Goal: Information Seeking & Learning: Find specific fact

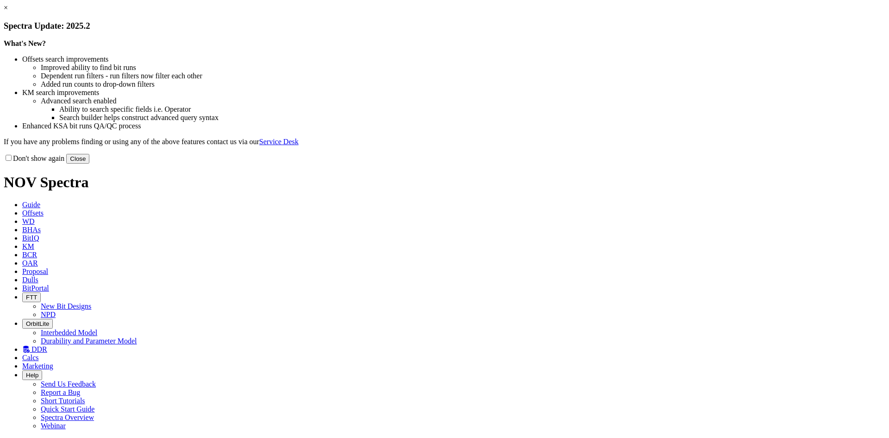
click at [8, 12] on link "×" at bounding box center [6, 8] width 4 height 8
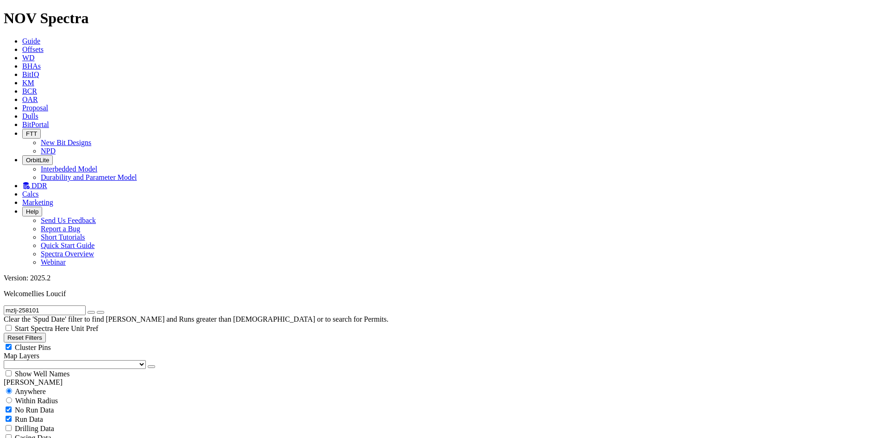
click at [91, 312] on icon "button" at bounding box center [91, 312] width 0 height 0
radio input "false"
radio input "true"
click at [46, 333] on button "Reset Filters" at bounding box center [25, 338] width 42 height 10
type input "[DATE]"
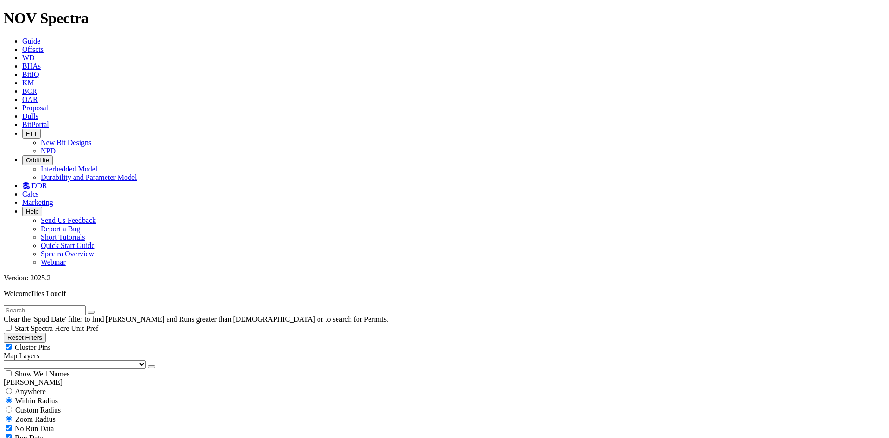
type input "[DATE]"
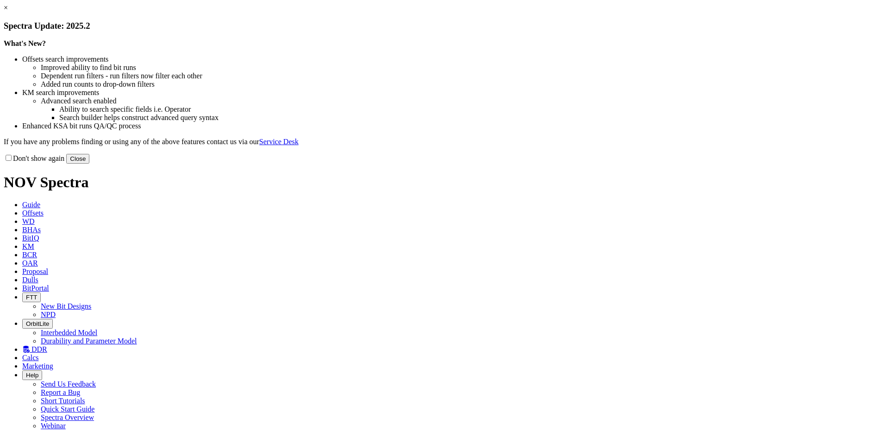
click at [8, 12] on link "×" at bounding box center [6, 8] width 4 height 8
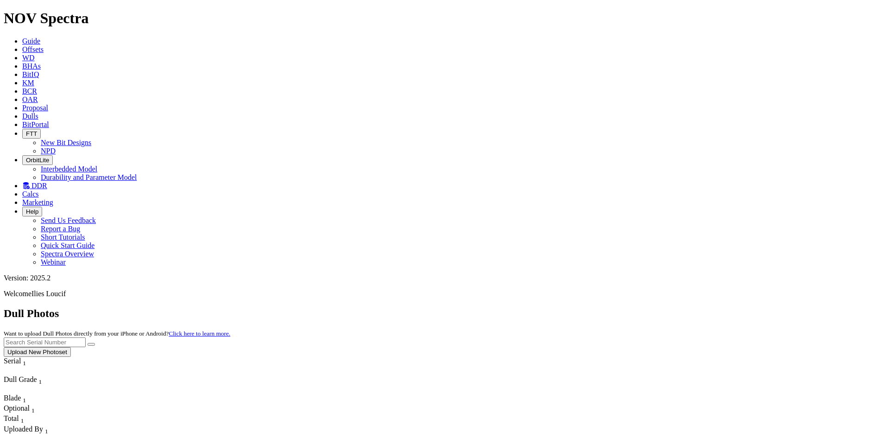
click at [86, 337] on input "text" at bounding box center [45, 342] width 82 height 10
type input "s321378"
click at [95, 343] on button "submit" at bounding box center [91, 344] width 7 height 3
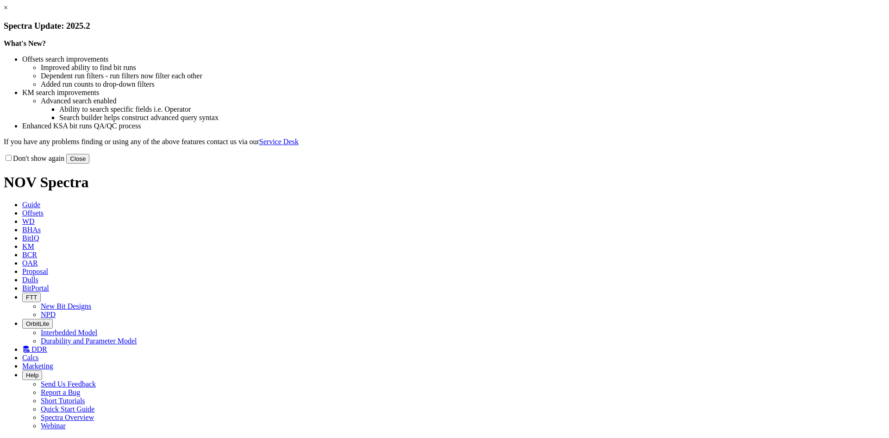
drag, startPoint x: 643, startPoint y: 74, endPoint x: 600, endPoint y: 77, distance: 43.2
click at [8, 12] on link "×" at bounding box center [6, 8] width 4 height 8
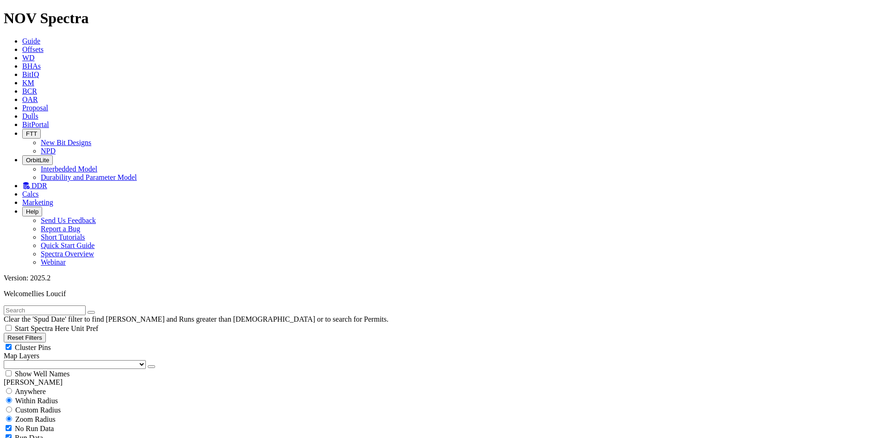
click at [48, 305] on input "text" at bounding box center [45, 310] width 82 height 10
click at [58, 305] on input "mzlj-258101" at bounding box center [45, 310] width 82 height 10
type input "mzlj-258101"
click at [46, 333] on button "Reset Filters" at bounding box center [25, 338] width 42 height 10
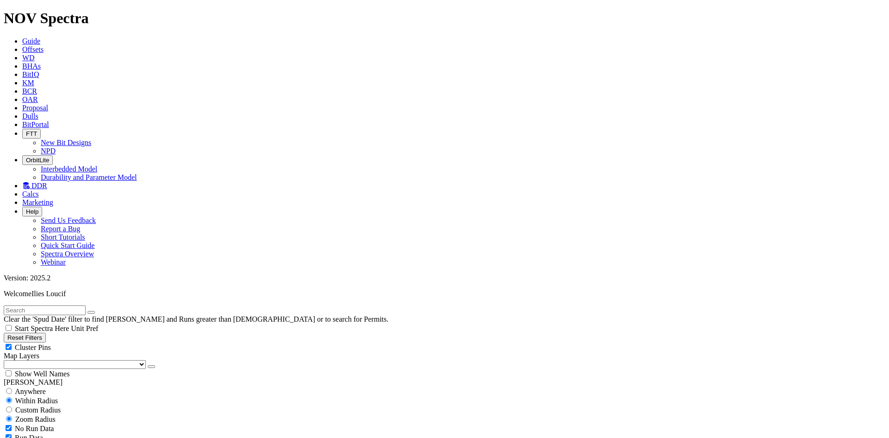
click at [66, 305] on input "text" at bounding box center [45, 310] width 82 height 10
type input "mzlj-258101"
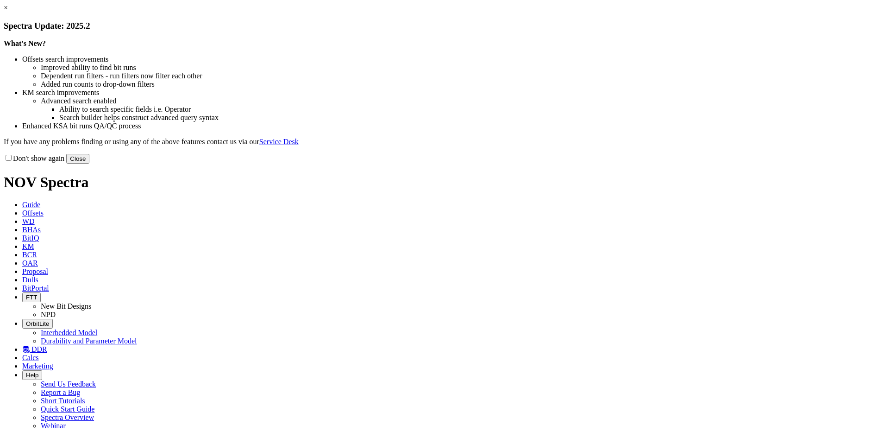
drag, startPoint x: 640, startPoint y: 71, endPoint x: 654, endPoint y: 73, distance: 14.4
click at [8, 12] on link "×" at bounding box center [6, 8] width 4 height 8
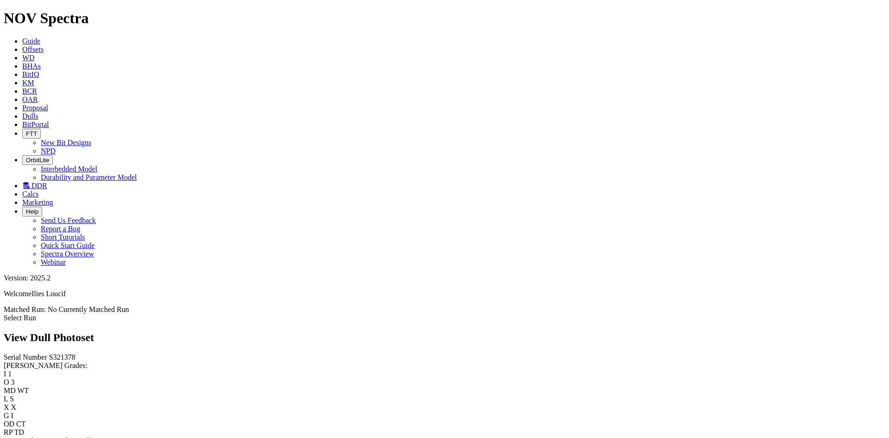
click at [36, 314] on link "Select Run" at bounding box center [20, 318] width 32 height 8
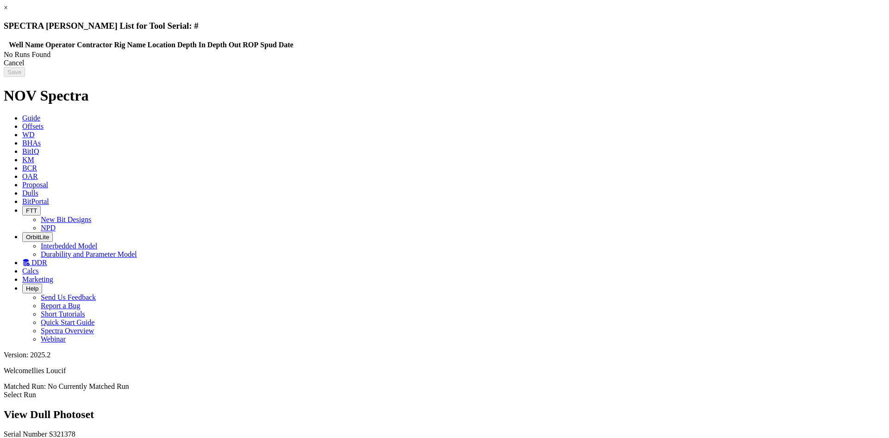
click at [8, 12] on link "×" at bounding box center [6, 8] width 4 height 8
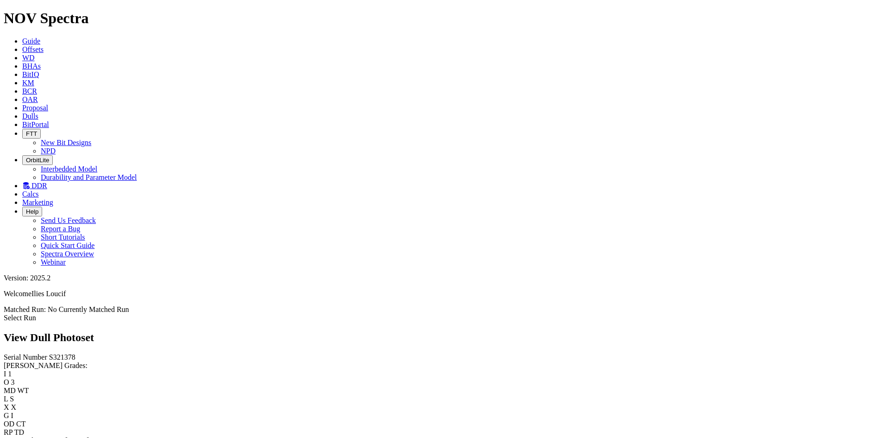
click at [862, 314] on div "Select Run" at bounding box center [445, 318] width 882 height 8
click at [36, 314] on link "Select Run" at bounding box center [20, 318] width 32 height 8
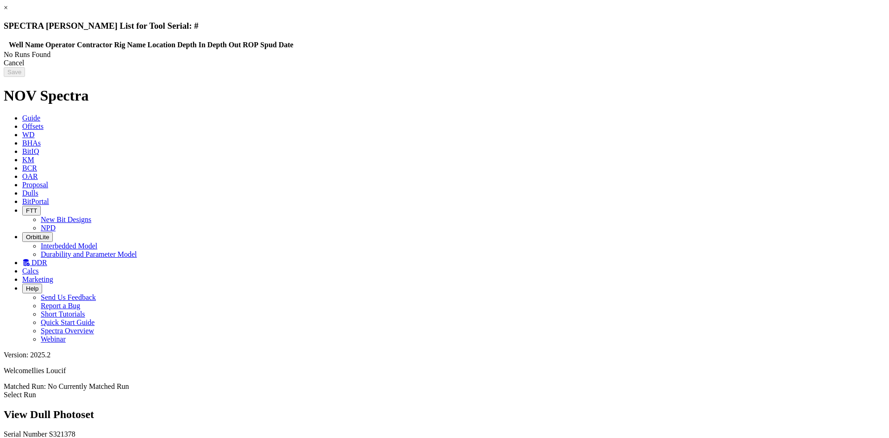
drag, startPoint x: 744, startPoint y: 19, endPoint x: 739, endPoint y: 18, distance: 4.7
click at [8, 12] on link "×" at bounding box center [6, 8] width 4 height 8
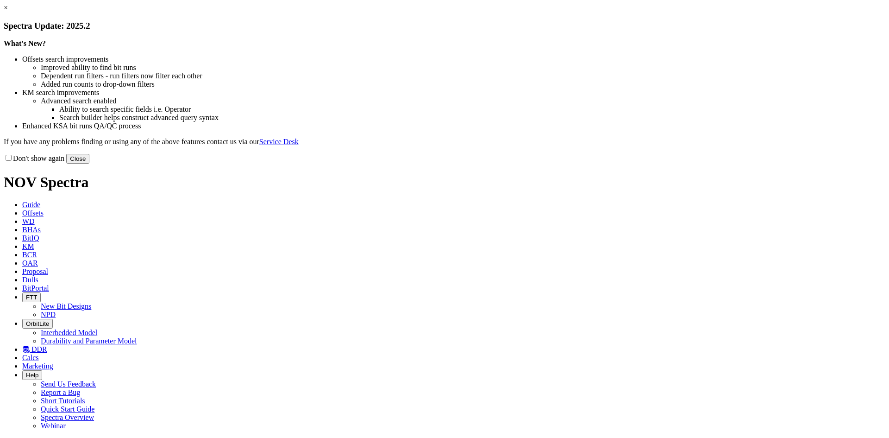
click at [8, 12] on link "×" at bounding box center [6, 8] width 4 height 8
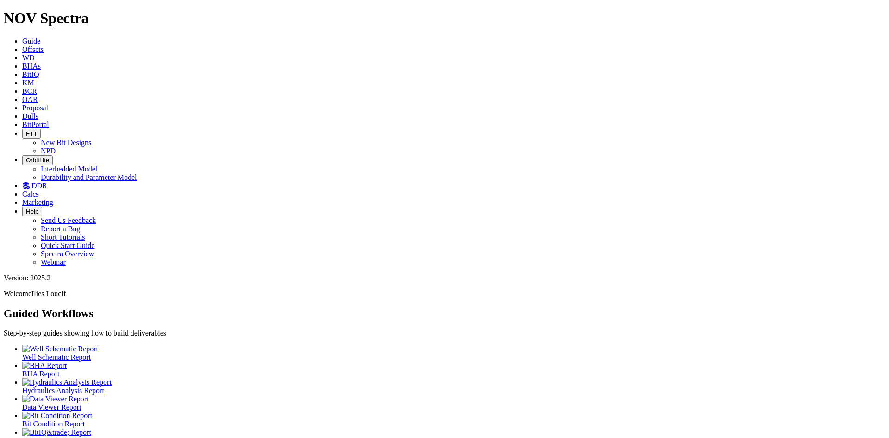
click at [22, 45] on icon at bounding box center [22, 49] width 0 height 8
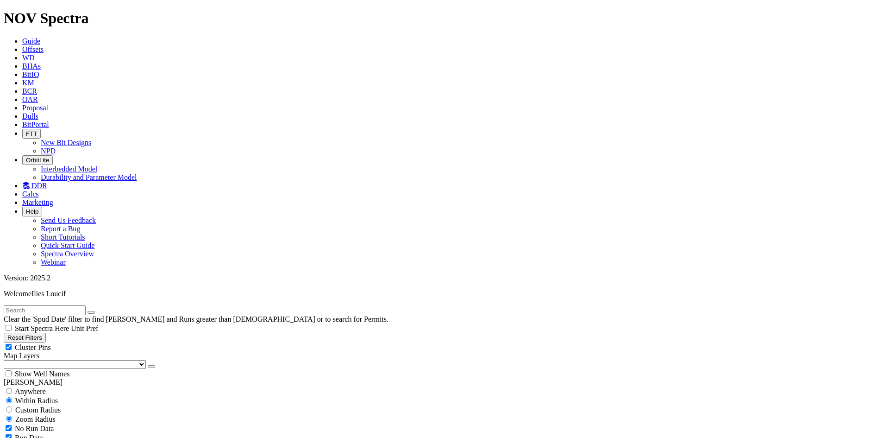
click at [46, 333] on button "Reset Filters" at bounding box center [25, 338] width 42 height 10
click at [86, 305] on input "text" at bounding box center [45, 310] width 82 height 10
drag, startPoint x: 64, startPoint y: 43, endPoint x: -55, endPoint y: 38, distance: 119.6
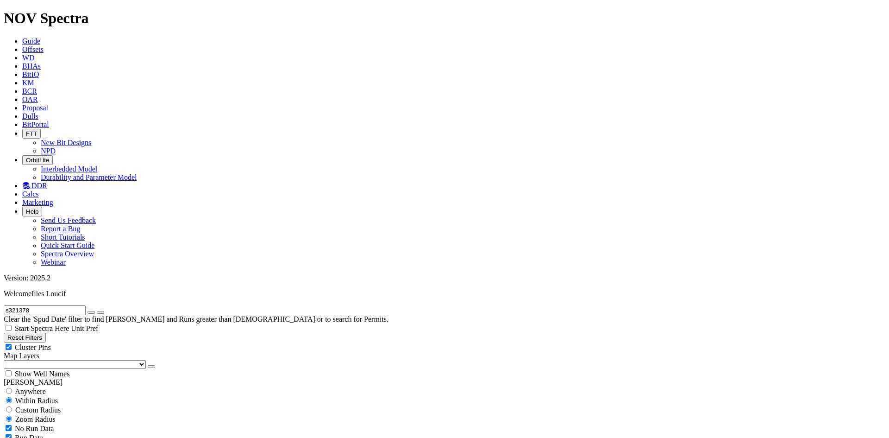
type input "s321378"
